Goal: Transaction & Acquisition: Purchase product/service

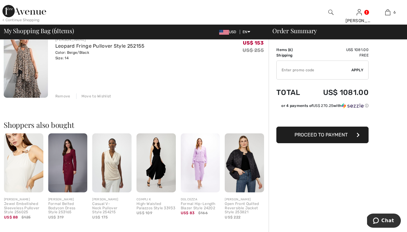
scroll to position [434, 0]
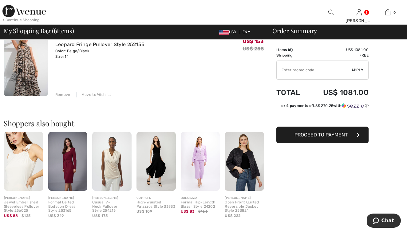
click at [199, 163] on img at bounding box center [200, 161] width 39 height 59
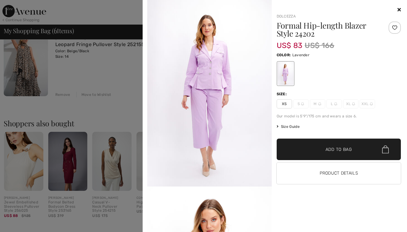
click at [127, 16] on div at bounding box center [203, 116] width 407 height 232
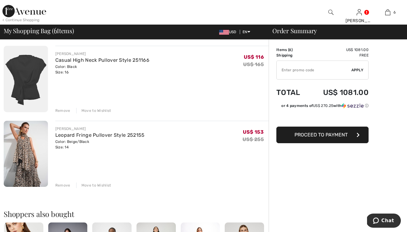
scroll to position [339, 0]
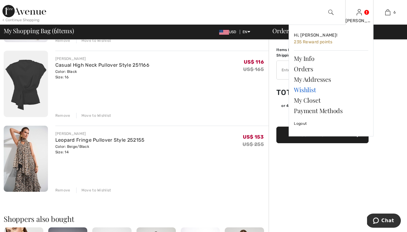
click at [304, 90] on link "Wishlist" at bounding box center [331, 90] width 74 height 10
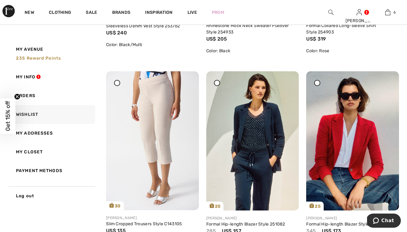
scroll to position [812, 0]
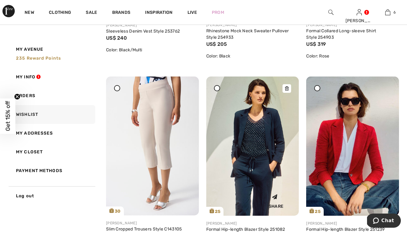
click at [233, 138] on img at bounding box center [252, 146] width 93 height 139
